Goal: Task Accomplishment & Management: Manage account settings

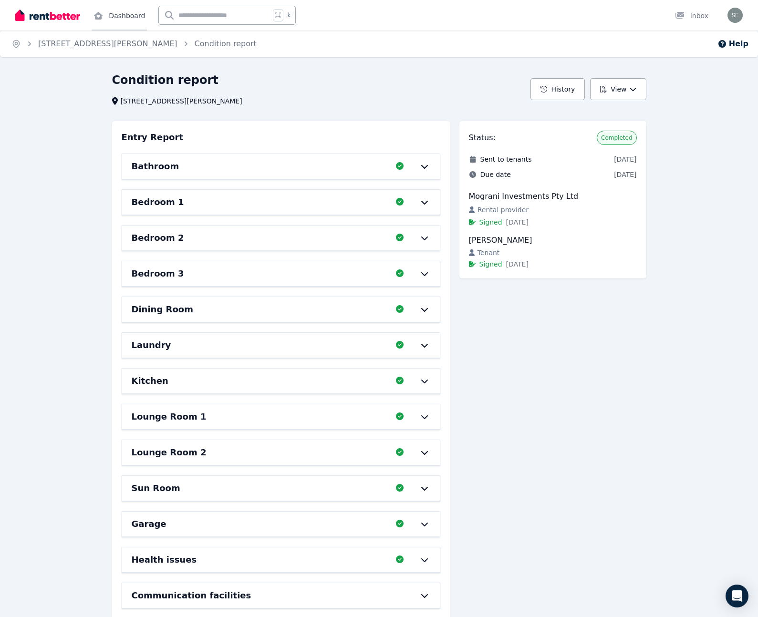
click at [115, 13] on link "Dashboard" at bounding box center [119, 15] width 55 height 31
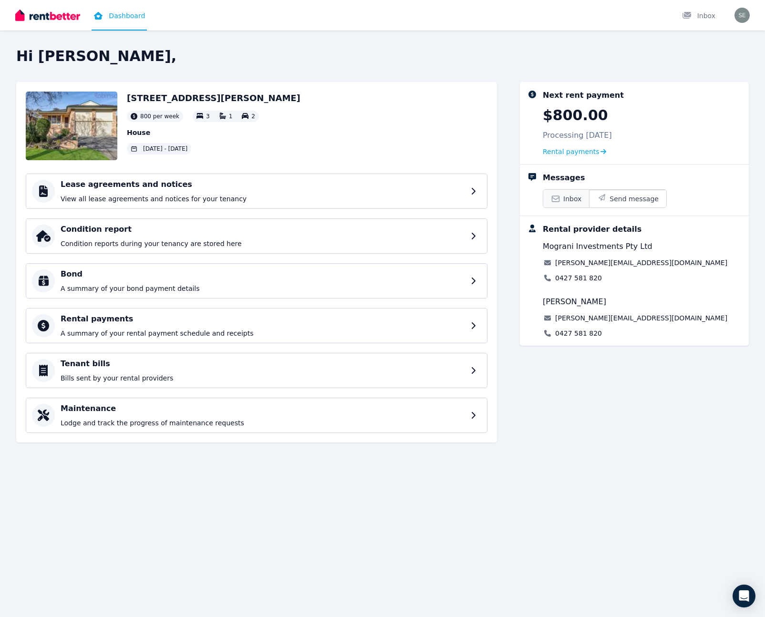
click at [562, 201] on link "Inbox" at bounding box center [566, 199] width 46 height 18
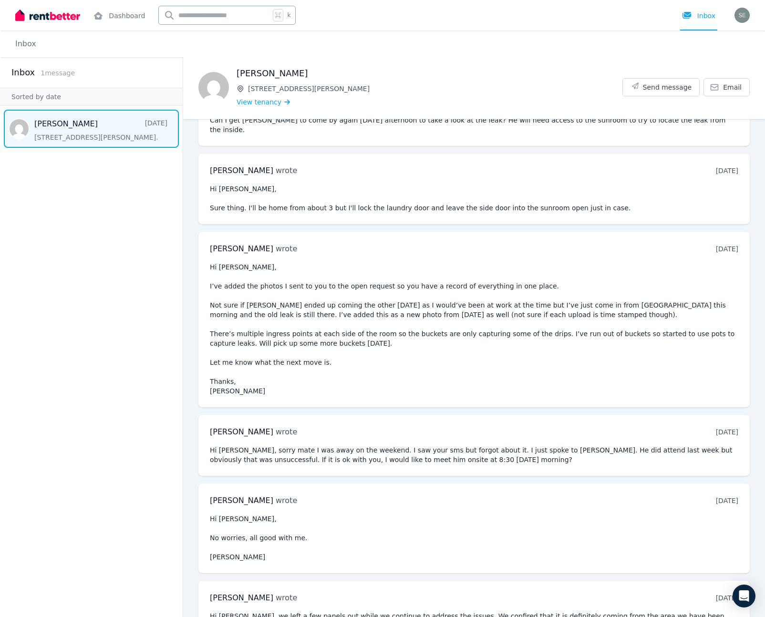
scroll to position [1550, 0]
